Goal: Download file/media

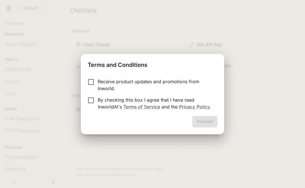
click at [101, 86] on p "Receive product updates and promotions from Inworld." at bounding box center [155, 85] width 115 height 14
click at [103, 100] on p "By checking this box I agree that I have read InworldAI's Terms of Service and …" at bounding box center [155, 104] width 115 height 14
click at [197, 118] on button "Proceed" at bounding box center [204, 121] width 25 height 11
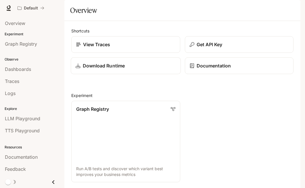
click at [145, 69] on div "Download Runtime" at bounding box center [126, 65] width 100 height 7
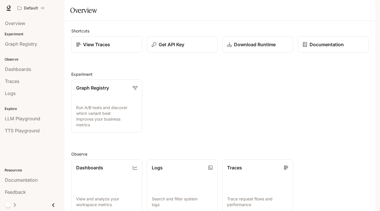
scroll to position [89, 0]
